Goal: Information Seeking & Learning: Learn about a topic

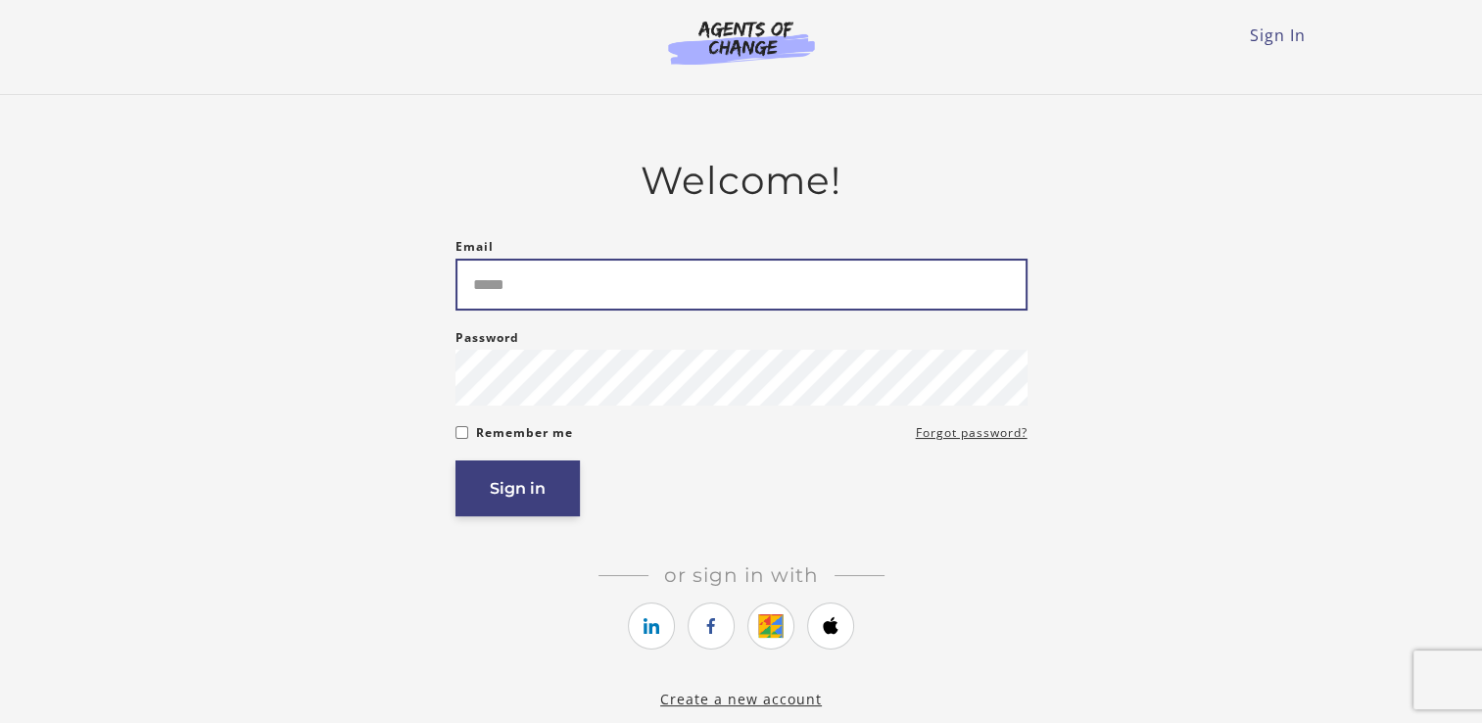
type input "**********"
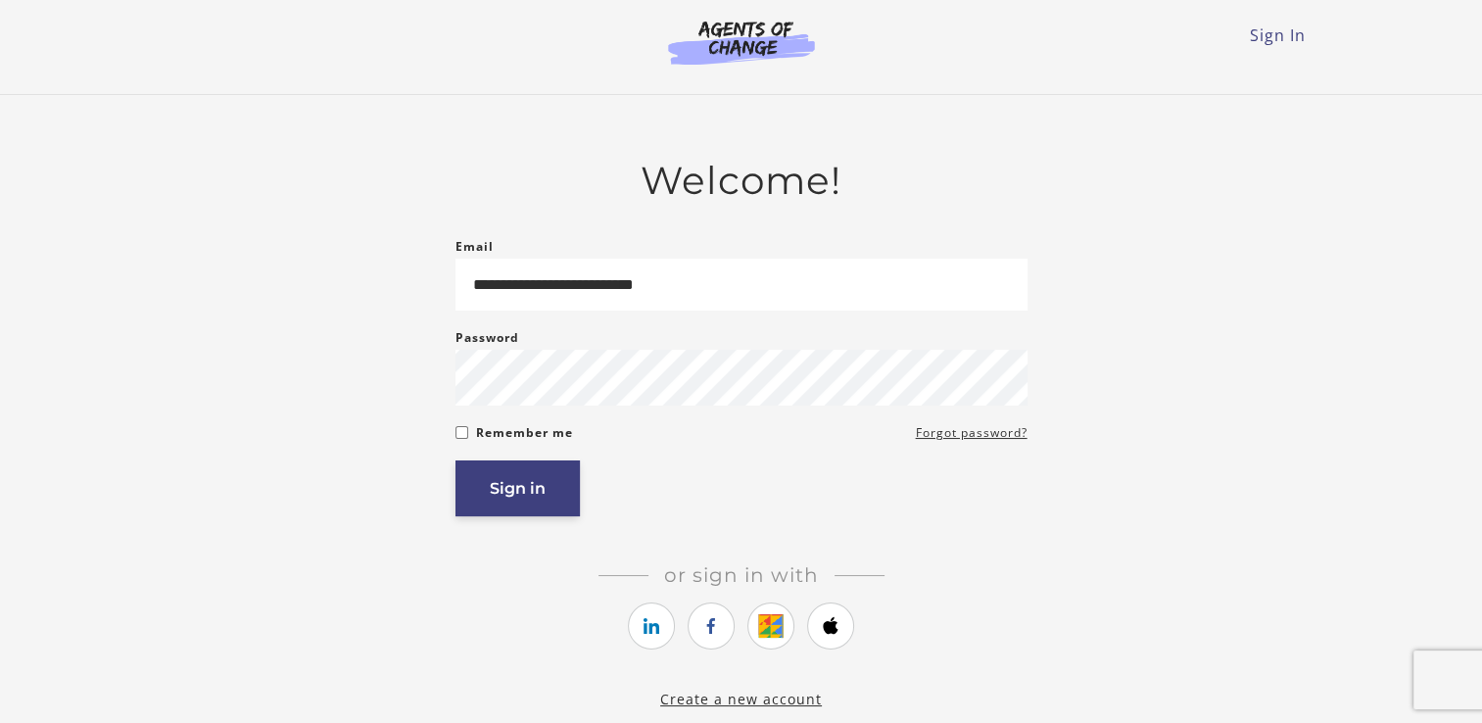
click at [513, 493] on button "Sign in" at bounding box center [518, 488] width 124 height 56
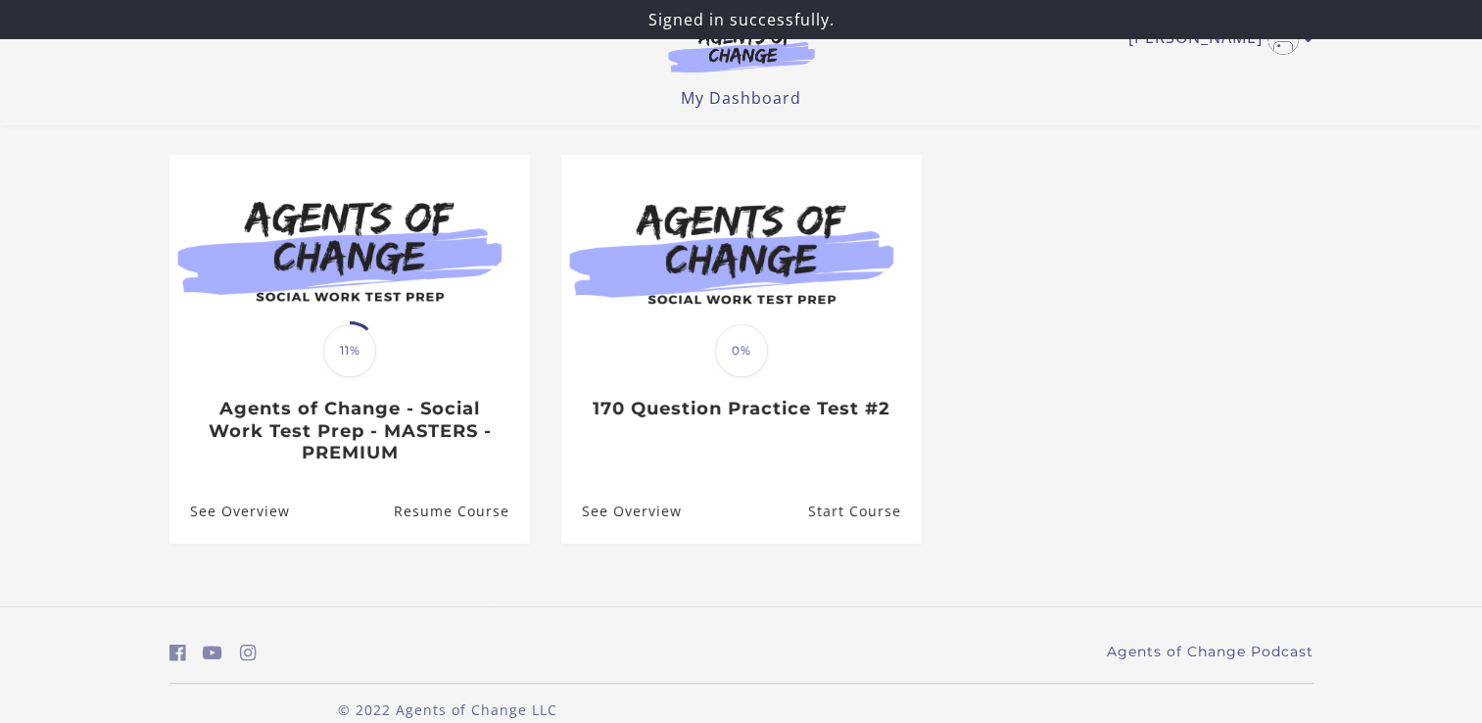
scroll to position [146, 0]
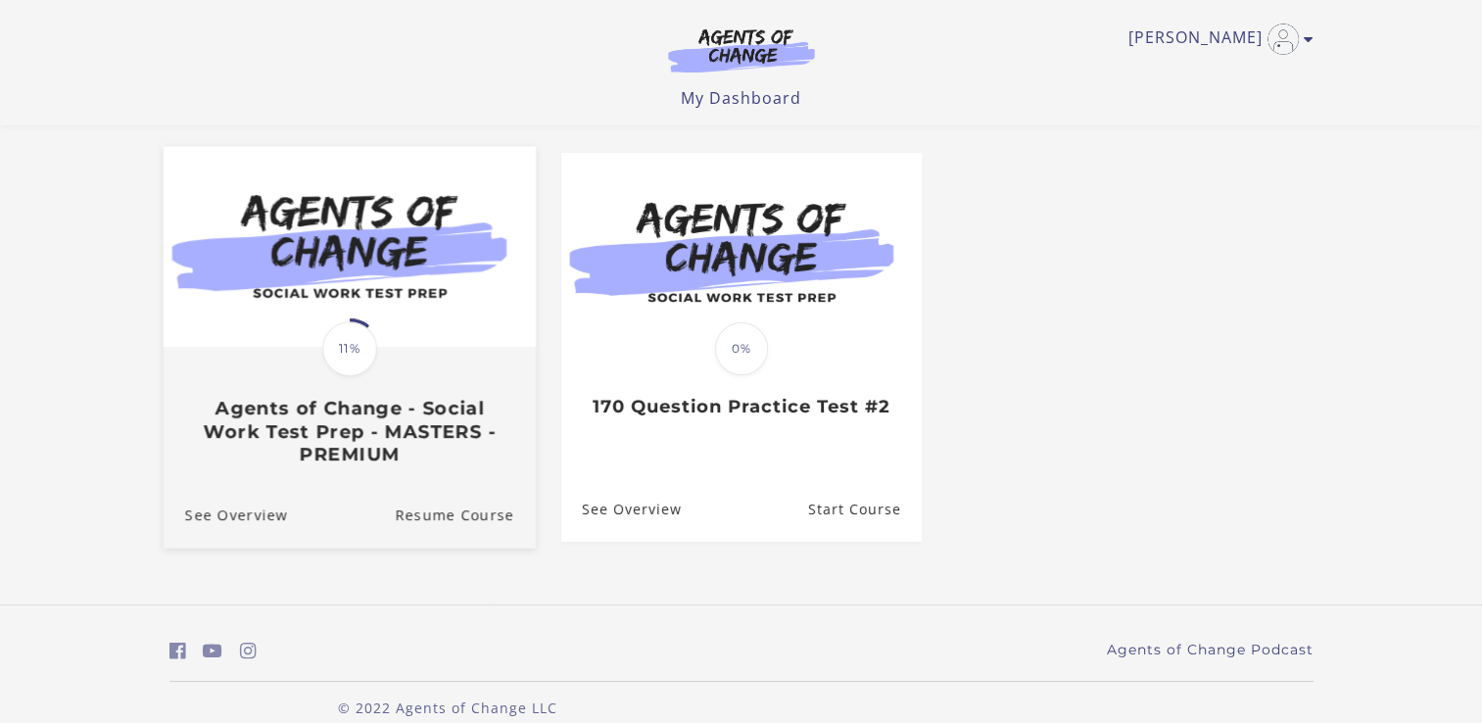
click at [368, 345] on span "11%" at bounding box center [349, 348] width 55 height 55
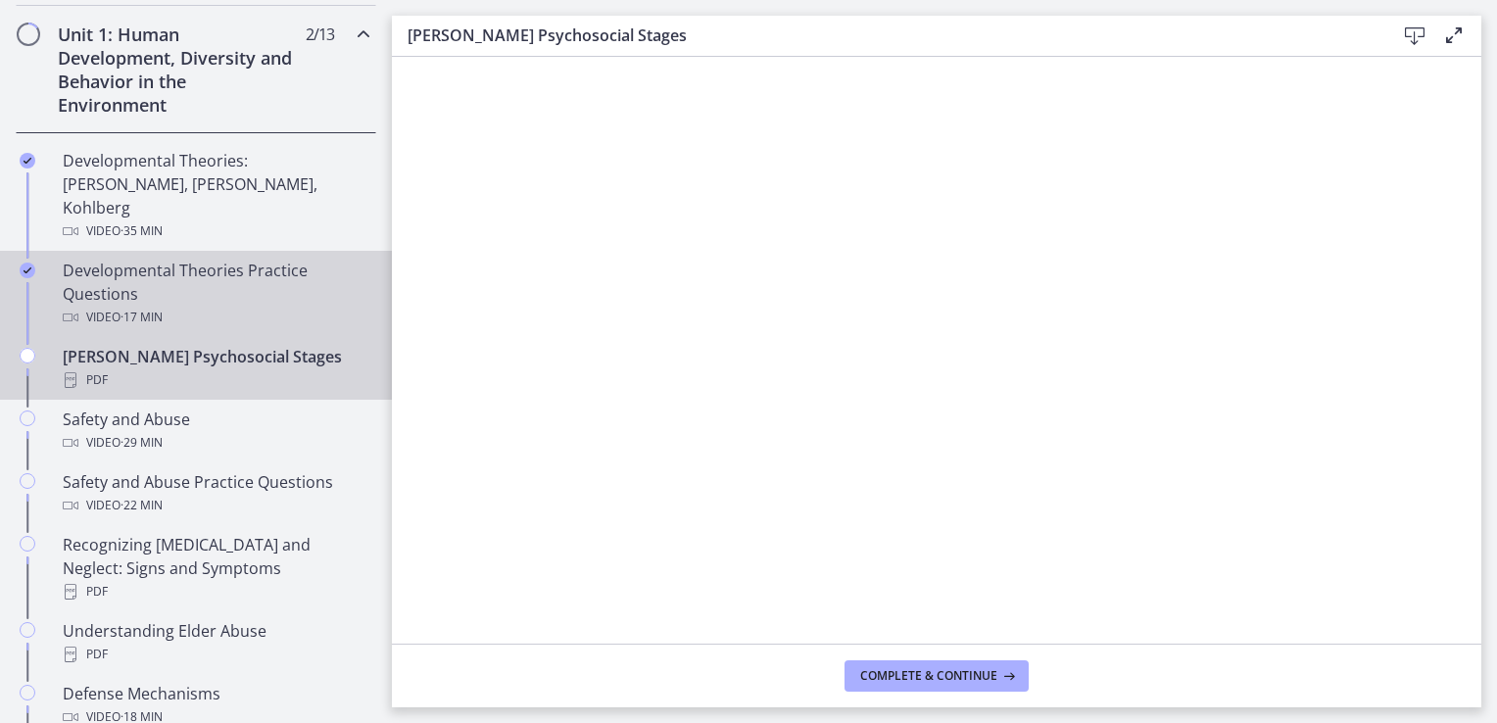
scroll to position [555, 0]
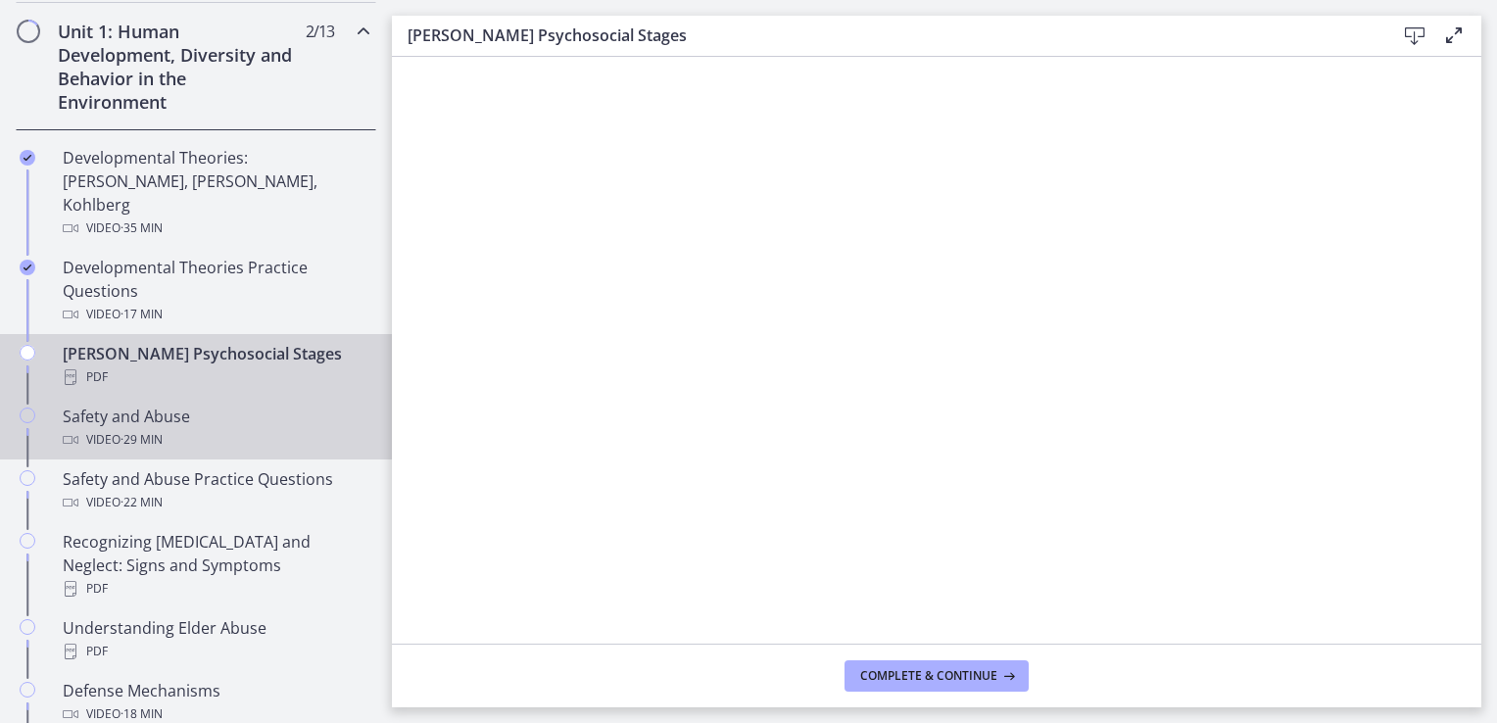
click at [125, 428] on span "· 29 min" at bounding box center [142, 440] width 42 height 24
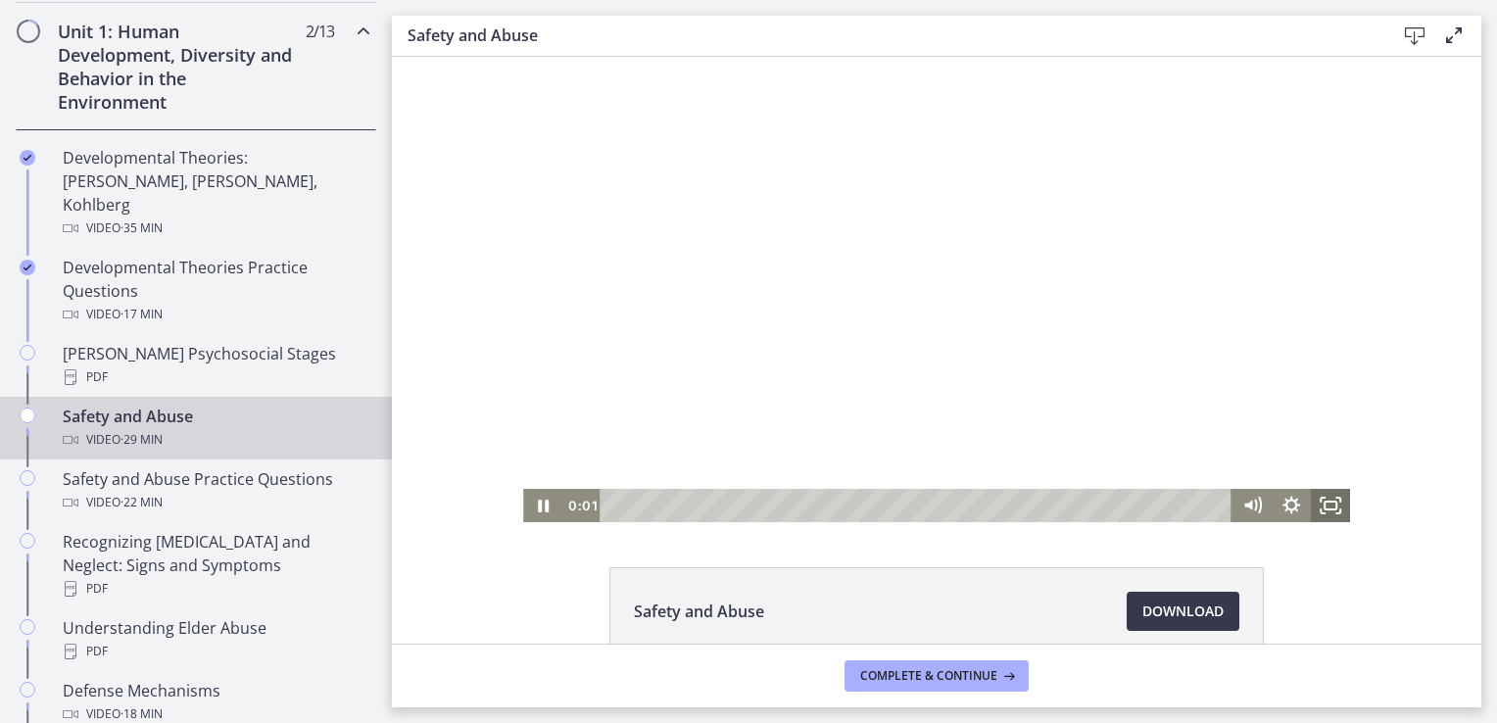
click at [1316, 509] on icon "Fullscreen" at bounding box center [1330, 505] width 39 height 33
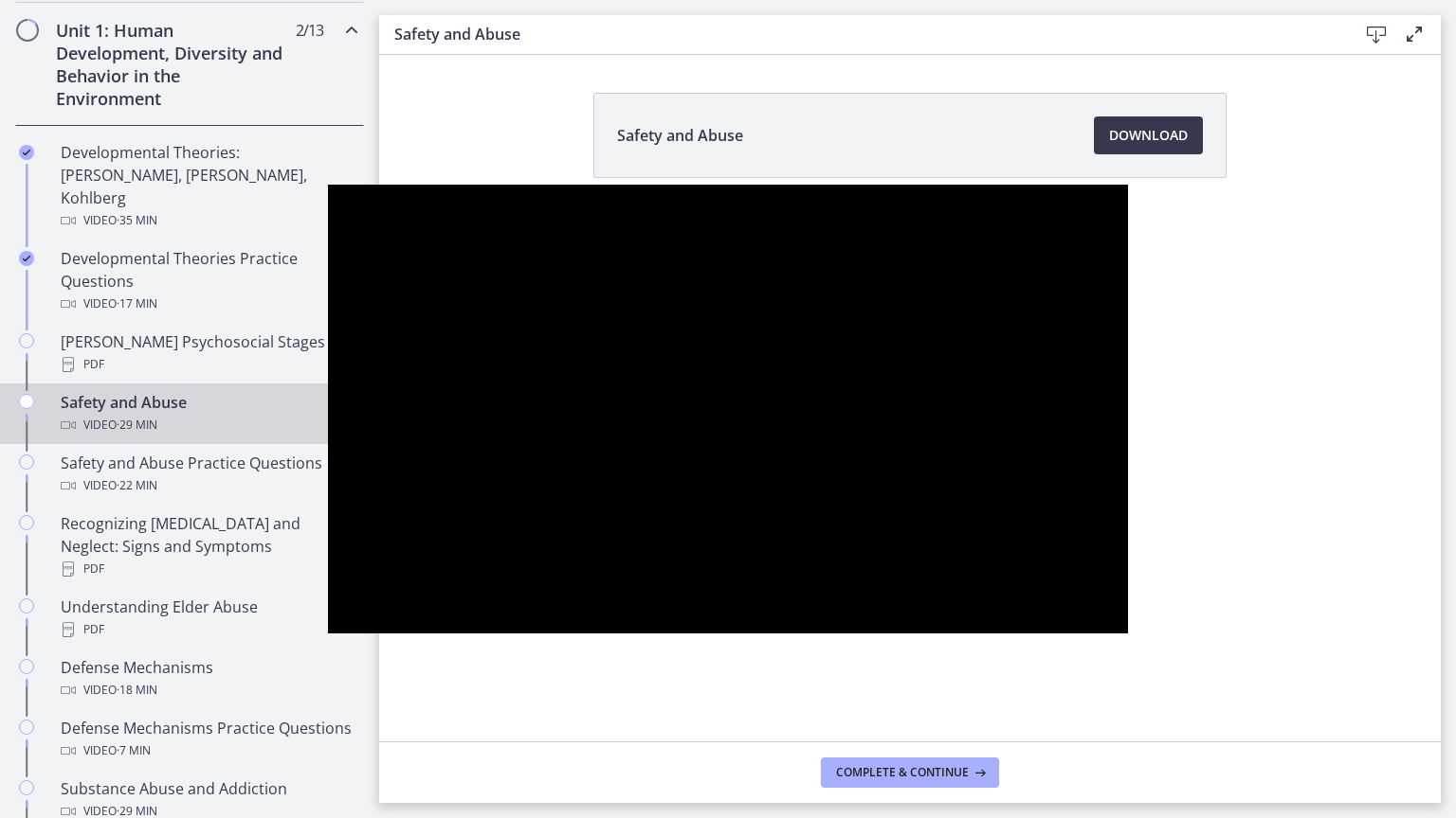
click at [1128, 634] on div at bounding box center [728, 409] width 800 height 450
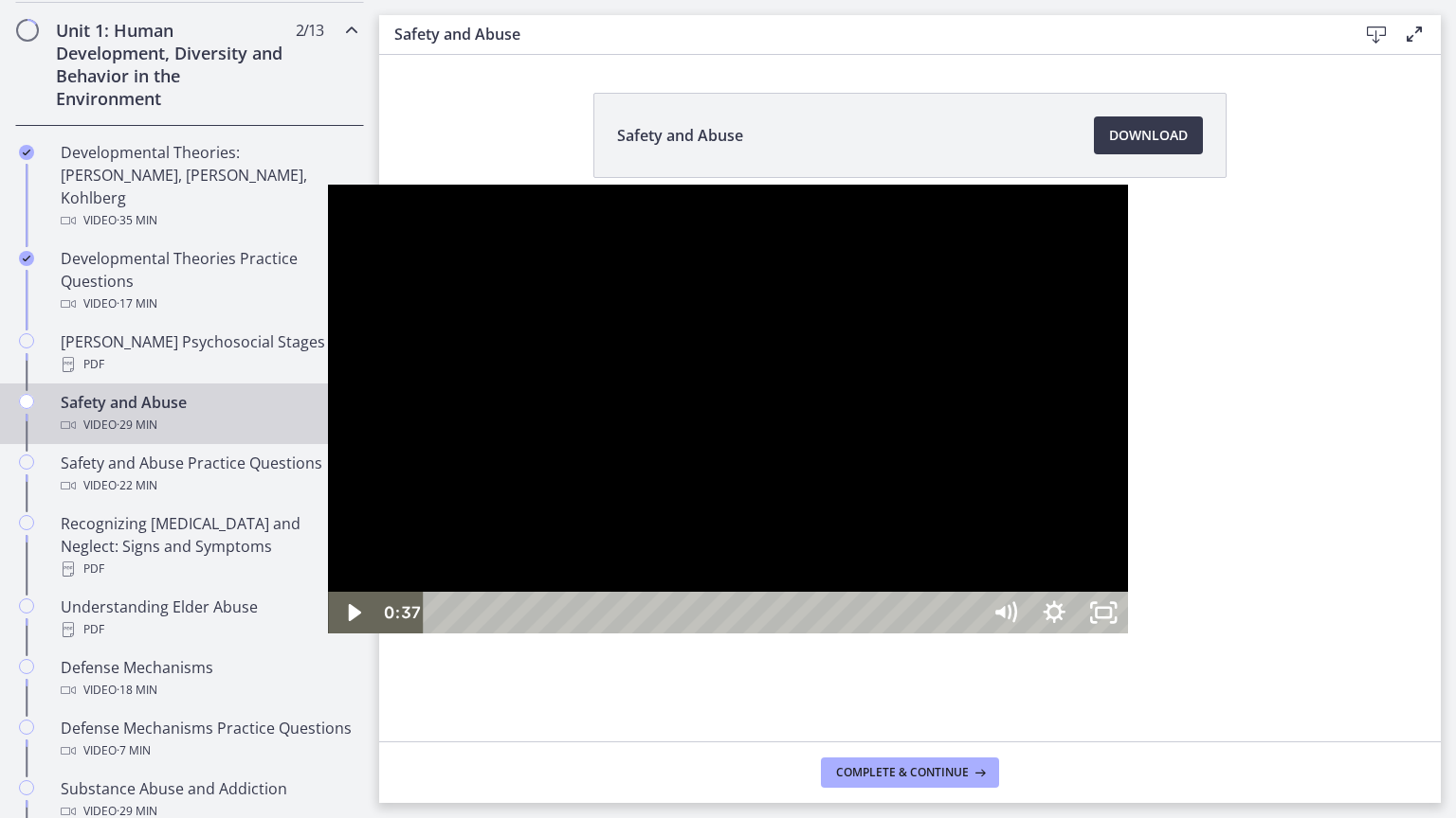
click at [1128, 634] on div at bounding box center [728, 409] width 800 height 450
click at [328, 633] on icon "Pause" at bounding box center [352, 612] width 49 height 42
click at [330, 633] on icon "Play Video" at bounding box center [354, 612] width 49 height 42
click at [1128, 529] on div at bounding box center [728, 409] width 800 height 450
click at [630, 428] on div at bounding box center [728, 409] width 800 height 450
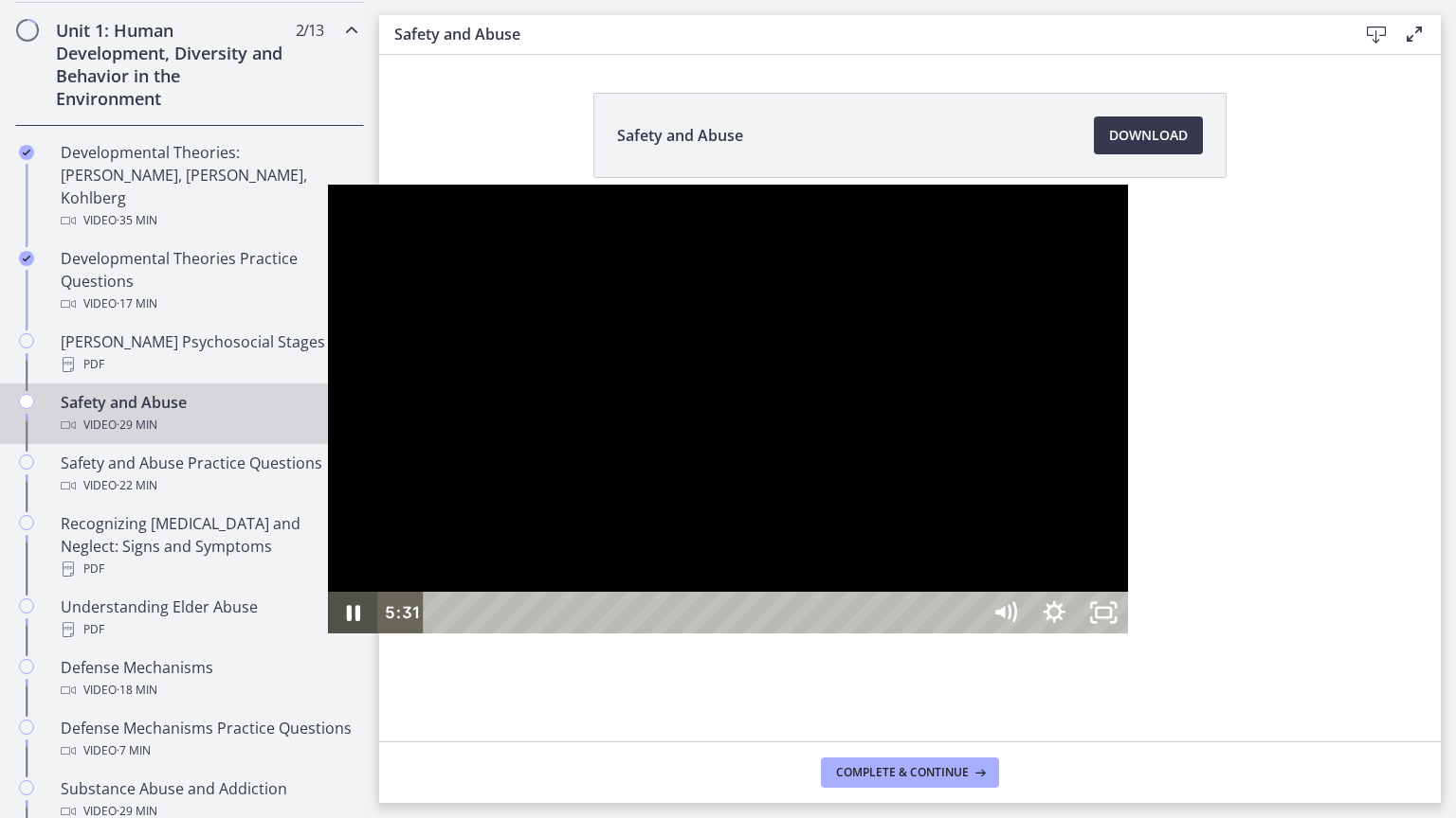
click at [697, 406] on div at bounding box center [728, 409] width 800 height 450
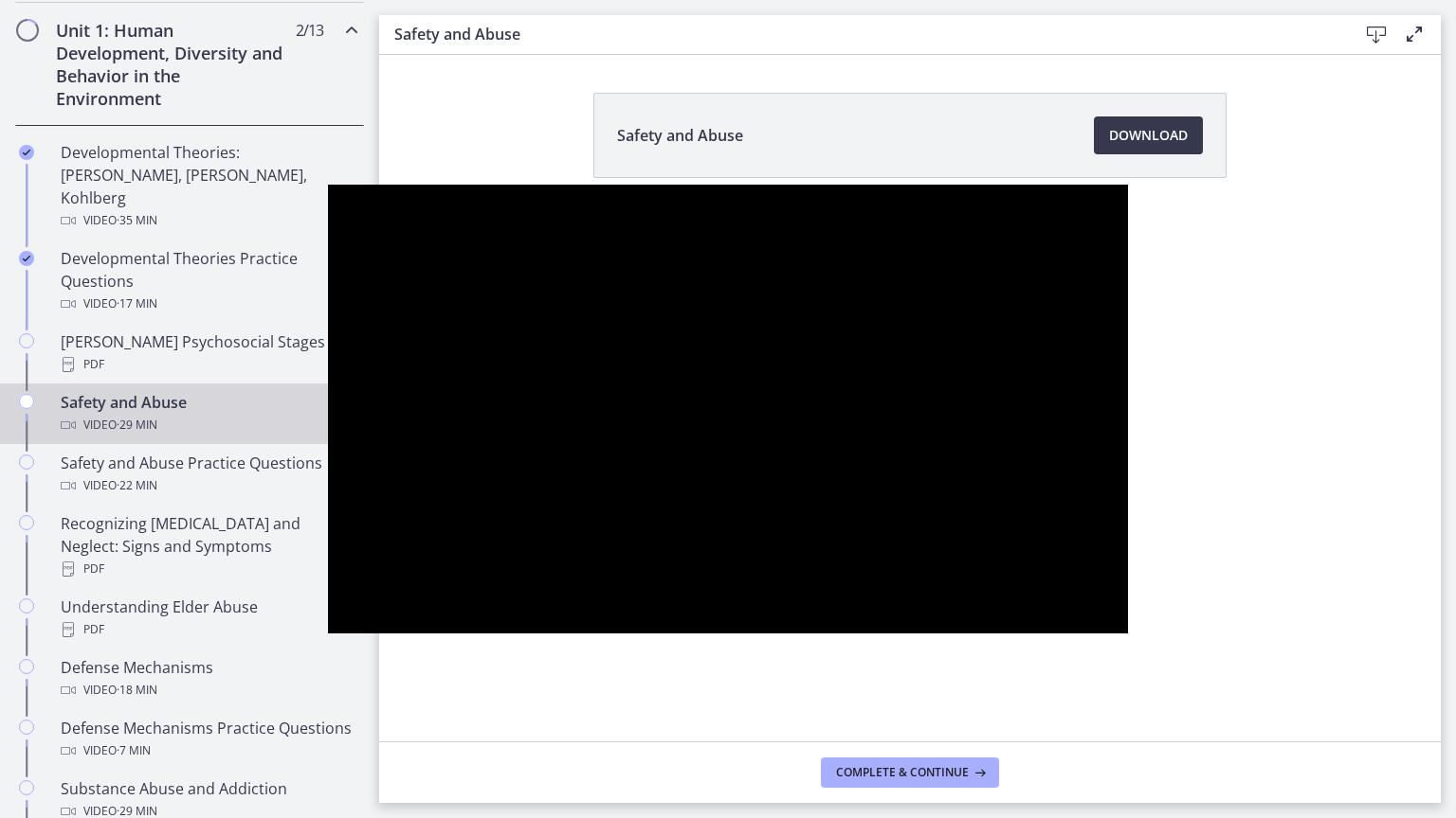
click at [789, 483] on div at bounding box center [728, 409] width 800 height 450
click at [599, 483] on div at bounding box center [728, 409] width 800 height 450
click at [420, 423] on div at bounding box center [728, 409] width 800 height 450
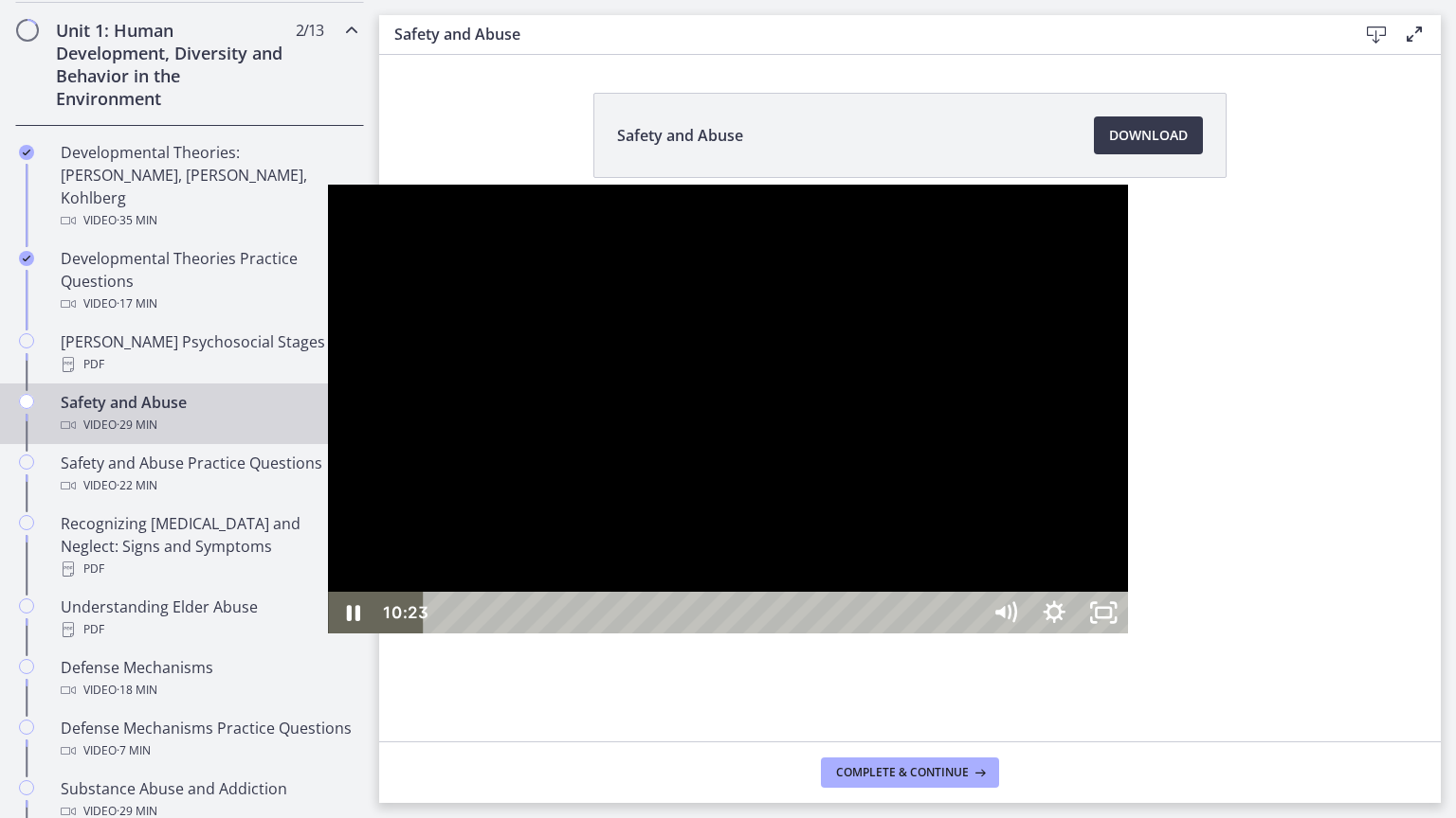
click at [376, 501] on div at bounding box center [728, 409] width 800 height 450
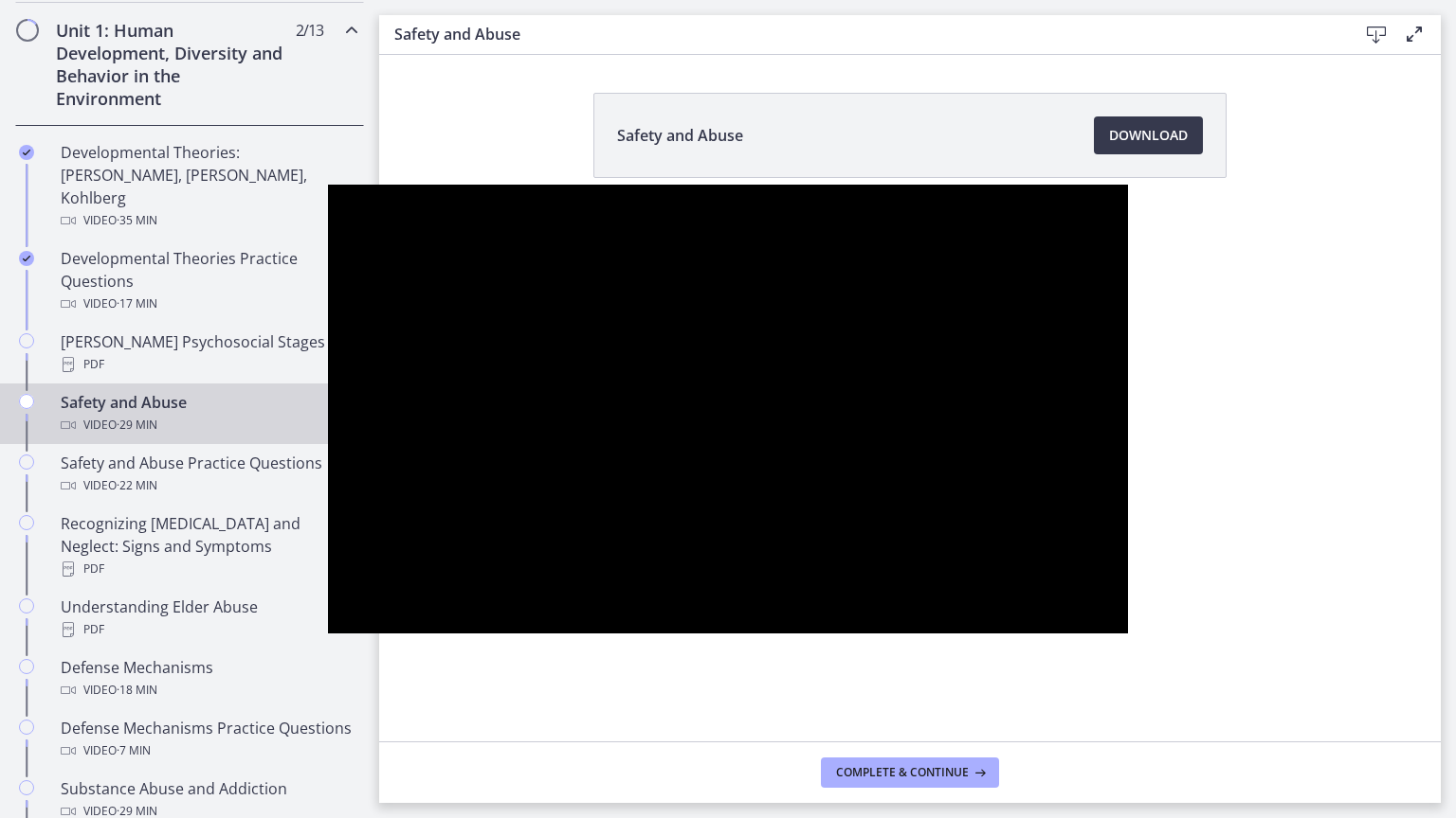
click at [376, 501] on div at bounding box center [728, 409] width 800 height 450
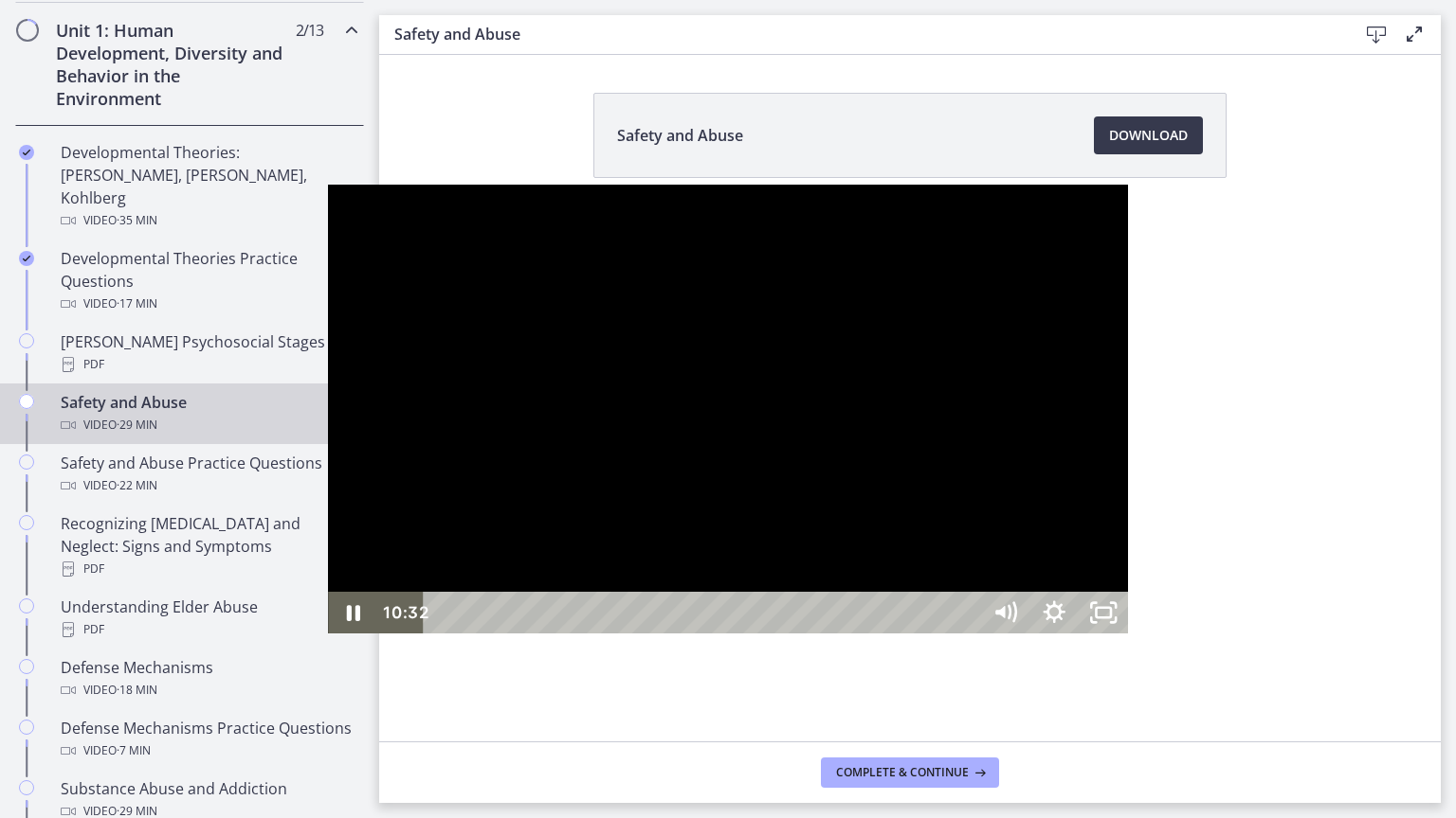
drag, startPoint x: 573, startPoint y: 794, endPoint x: 544, endPoint y: 803, distance: 30.4
click at [863, 621] on div "Playbar" at bounding box center [870, 613] width 15 height 15
click at [768, 303] on div at bounding box center [728, 409] width 800 height 450
click at [714, 372] on div at bounding box center [728, 409] width 800 height 450
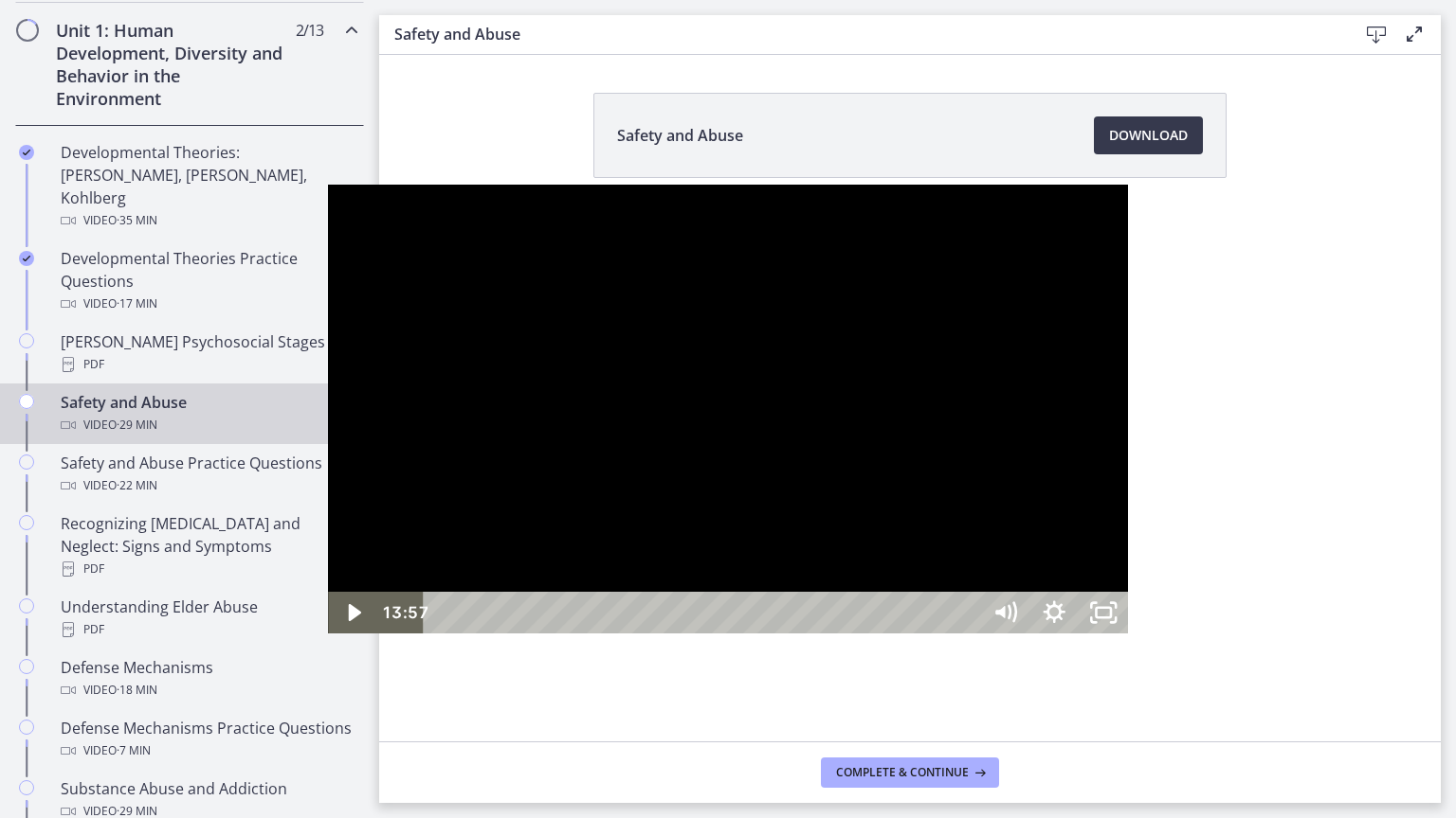
click at [713, 394] on div at bounding box center [728, 409] width 800 height 450
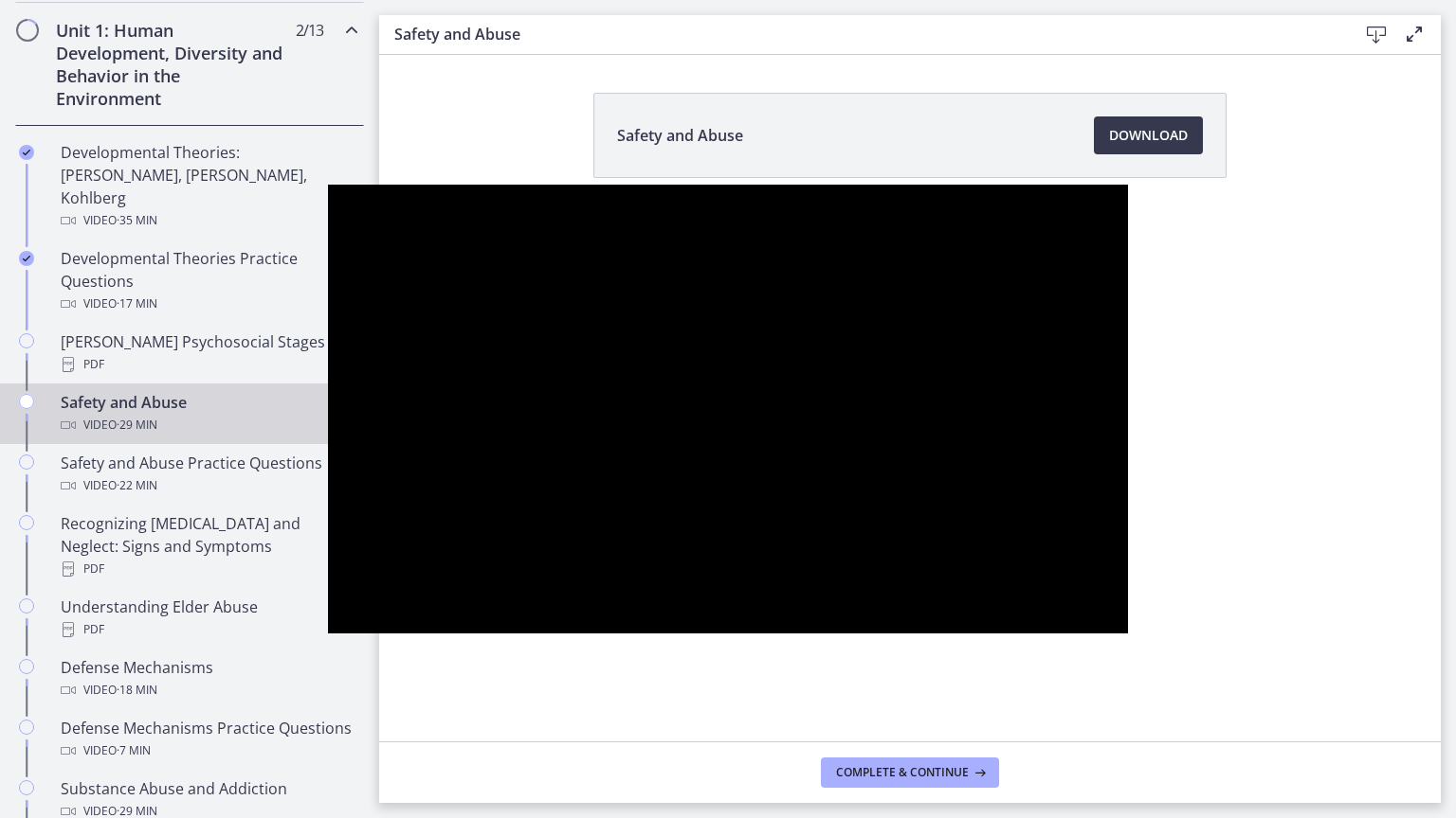
click at [826, 440] on div at bounding box center [728, 409] width 800 height 450
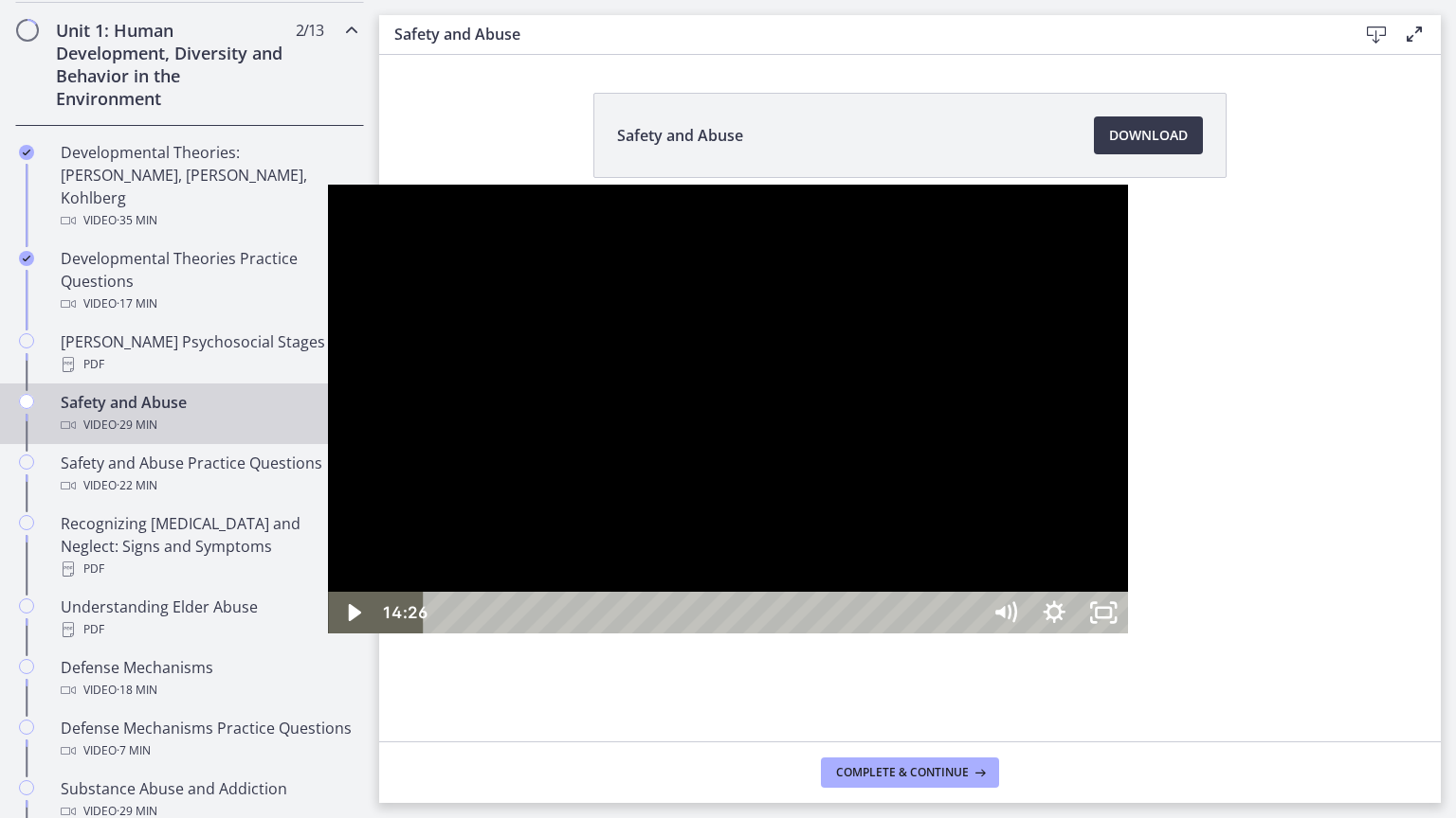
click at [837, 396] on div at bounding box center [728, 409] width 800 height 450
